Goal: Ask a question

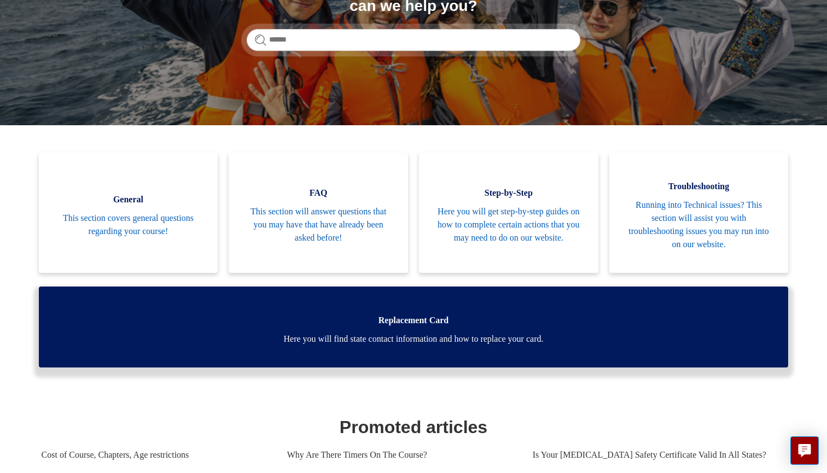
scroll to position [164, 0]
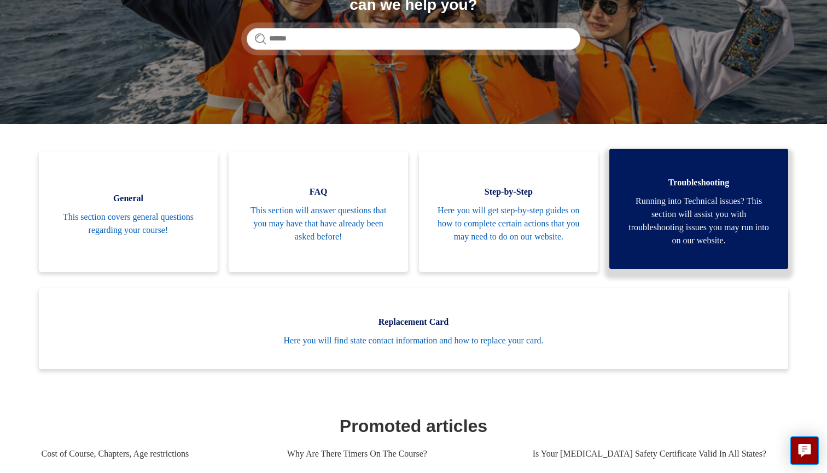
click at [677, 208] on span "Running into Technical issues? This section will assist you with troubleshootin…" at bounding box center [698, 221] width 147 height 52
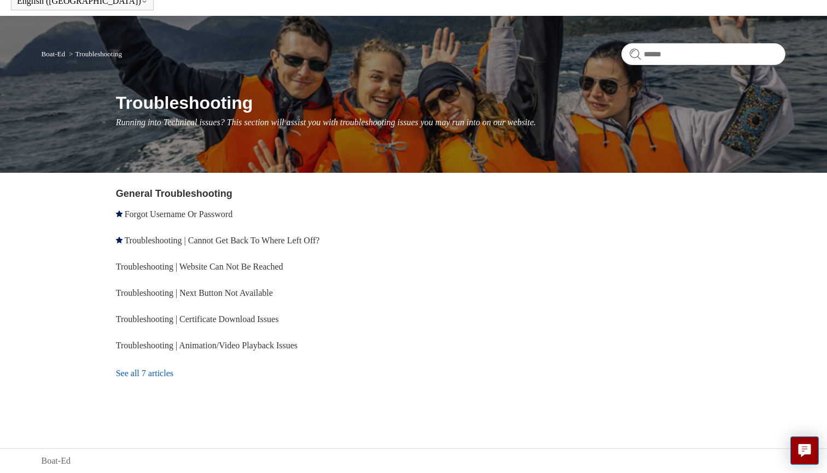
scroll to position [54, 0]
click at [211, 294] on link "Troubleshooting | Next Button Not Available" at bounding box center [194, 292] width 157 height 9
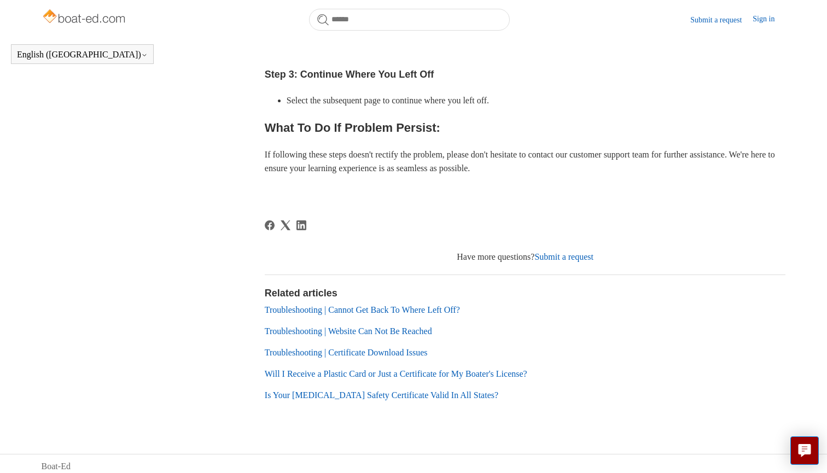
scroll to position [498, 0]
click at [566, 253] on link "Submit a request" at bounding box center [563, 257] width 59 height 9
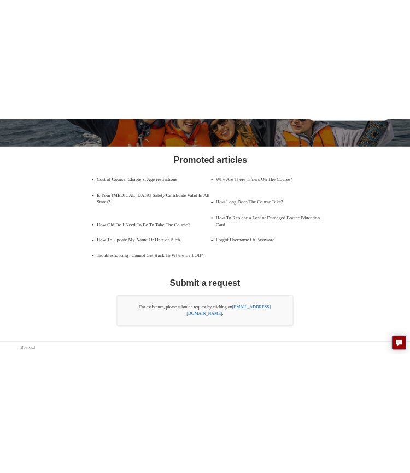
scroll to position [119, 0]
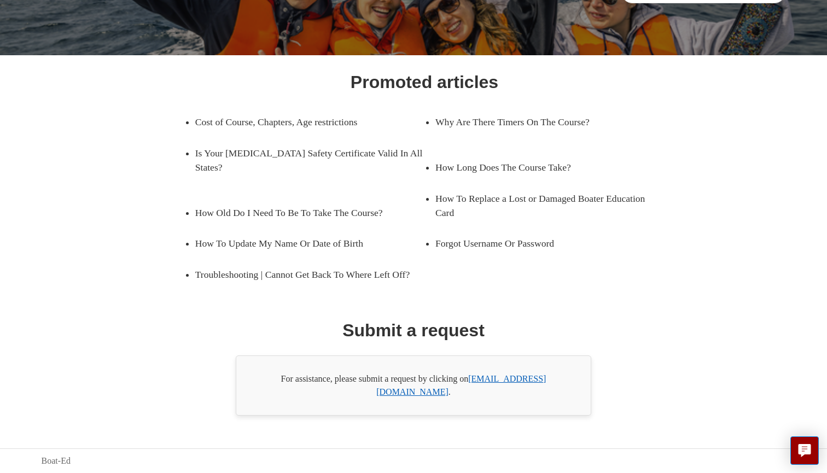
click at [491, 394] on link "[EMAIL_ADDRESS][DOMAIN_NAME]" at bounding box center [460, 385] width 169 height 22
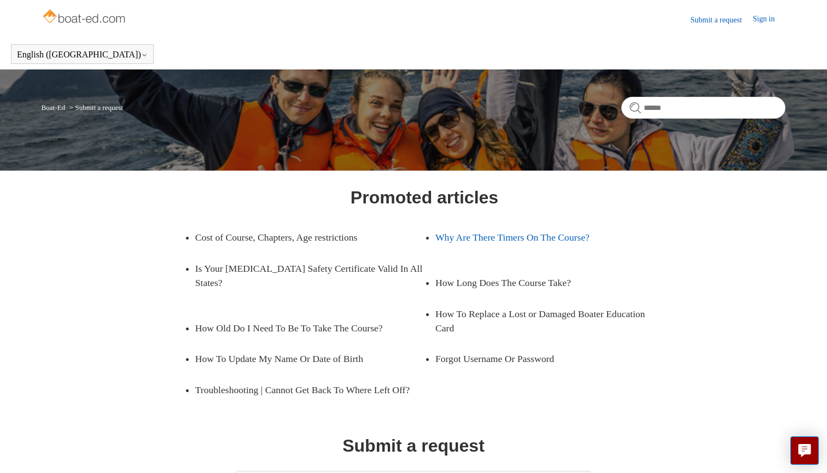
scroll to position [0, 0]
click at [757, 17] on link "Sign in" at bounding box center [768, 19] width 33 height 13
